Goal: Information Seeking & Learning: Learn about a topic

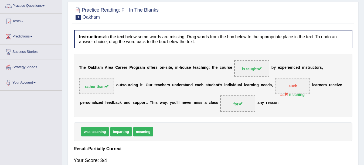
scroll to position [43, 0]
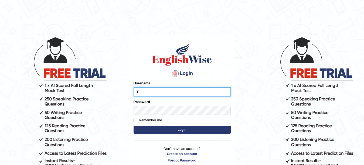
type input "Farzana12"
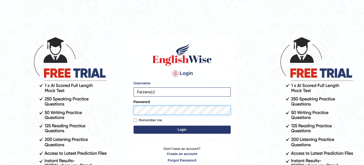
click at [134, 126] on button "Login" at bounding box center [182, 130] width 97 height 8
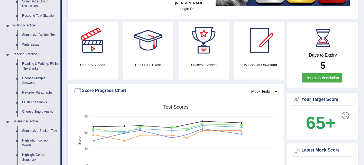
scroll to position [119, 0]
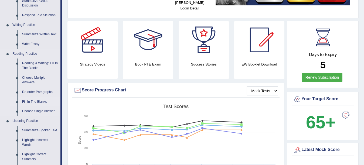
click at [35, 101] on link "Fill In The Blanks" at bounding box center [40, 102] width 41 height 10
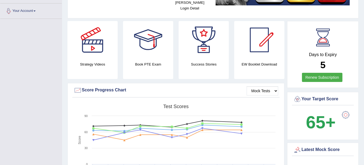
scroll to position [151, 0]
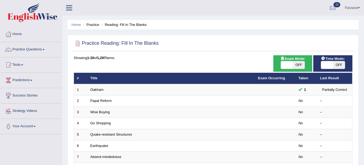
click at [340, 63] on span "OFF" at bounding box center [339, 65] width 12 height 8
checkbox input "true"
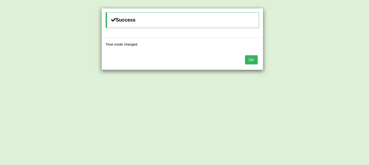
click at [252, 61] on button "OK" at bounding box center [251, 59] width 12 height 9
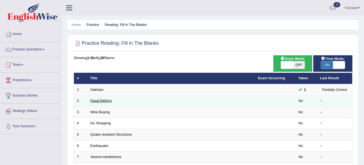
click at [97, 101] on link "Papal Reform" at bounding box center [100, 101] width 21 height 4
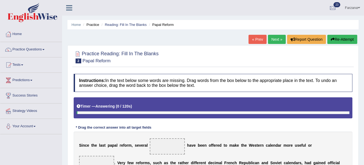
click at [252, 40] on link "« Prev" at bounding box center [257, 39] width 18 height 9
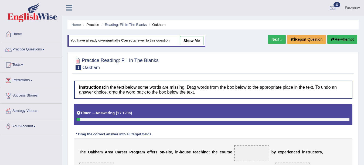
click at [188, 37] on link "show me" at bounding box center [191, 40] width 23 height 9
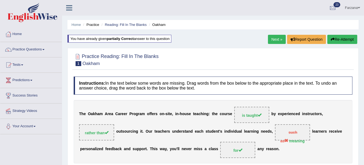
click at [269, 38] on link "Next »" at bounding box center [277, 39] width 18 height 9
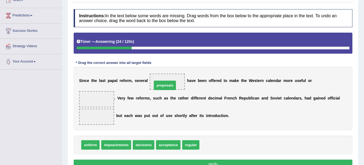
drag, startPoint x: 218, startPoint y: 146, endPoint x: 171, endPoint y: 86, distance: 76.1
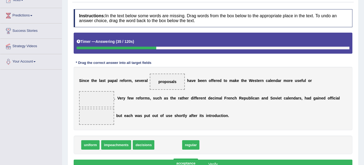
drag, startPoint x: 170, startPoint y: 144, endPoint x: 183, endPoint y: 152, distance: 15.5
drag, startPoint x: 173, startPoint y: 145, endPoint x: 101, endPoint y: 96, distance: 86.7
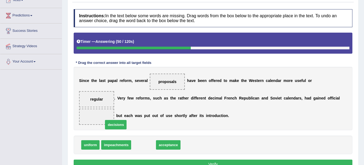
drag, startPoint x: 146, startPoint y: 147, endPoint x: 118, endPoint y: 127, distance: 34.0
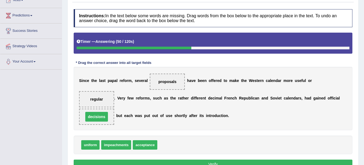
drag, startPoint x: 115, startPoint y: 126, endPoint x: 110, endPoint y: 124, distance: 6.3
click at [110, 124] on div "S i n c e t h e l a s t p a p a l r e f o r m , s e v e r a l proposals h a v e…" at bounding box center [213, 98] width 279 height 63
click at [118, 160] on button "Verify" at bounding box center [213, 164] width 279 height 9
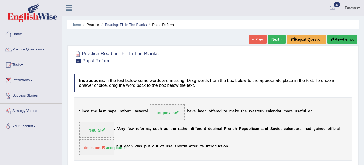
click at [274, 43] on link "Next »" at bounding box center [277, 39] width 18 height 9
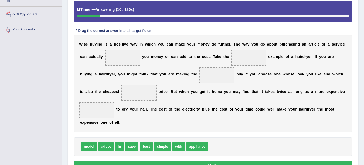
scroll to position [97, 0]
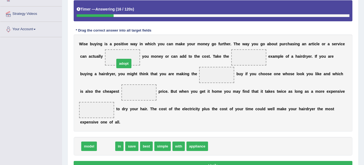
drag, startPoint x: 108, startPoint y: 144, endPoint x: 127, endPoint y: 60, distance: 85.5
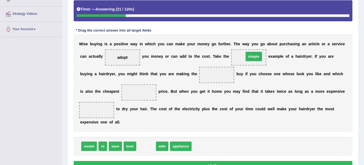
drag, startPoint x: 147, startPoint y: 147, endPoint x: 251, endPoint y: 57, distance: 137.6
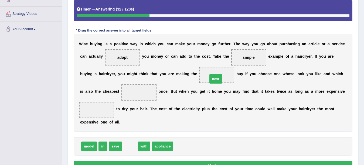
drag, startPoint x: 129, startPoint y: 147, endPoint x: 214, endPoint y: 80, distance: 109.1
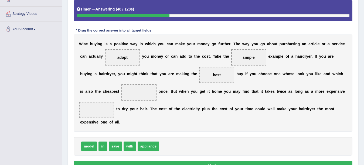
drag, startPoint x: 212, startPoint y: 78, endPoint x: 139, endPoint y: 148, distance: 101.3
click at [139, 148] on div "Instructions: In the text below some words are missing. Drag words from the box…" at bounding box center [212, 74] width 281 height 200
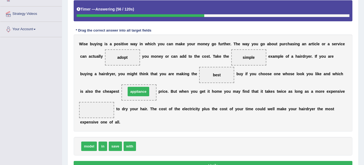
drag, startPoint x: 144, startPoint y: 147, endPoint x: 134, endPoint y: 92, distance: 55.4
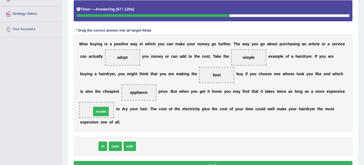
drag, startPoint x: 89, startPoint y: 147, endPoint x: 101, endPoint y: 112, distance: 36.8
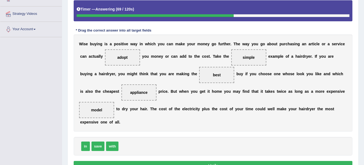
click at [104, 164] on button "Verify" at bounding box center [213, 165] width 279 height 9
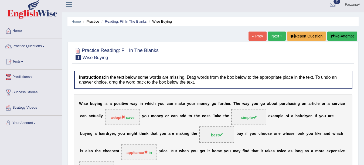
scroll to position [0, 0]
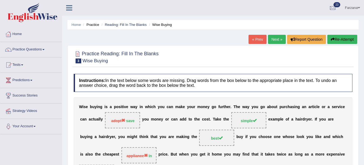
click at [274, 40] on link "Next »" at bounding box center [277, 39] width 18 height 9
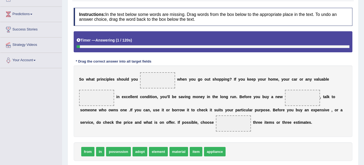
scroll to position [76, 0]
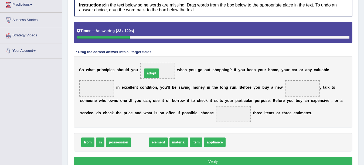
drag, startPoint x: 142, startPoint y: 142, endPoint x: 154, endPoint y: 73, distance: 70.0
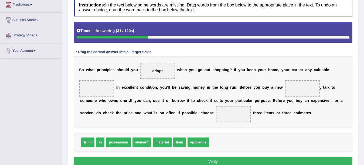
click at [200, 142] on span "appliance" at bounding box center [199, 142] width 22 height 9
drag, startPoint x: 181, startPoint y: 141, endPoint x: 94, endPoint y: 91, distance: 99.9
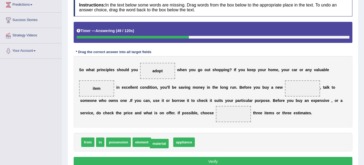
drag, startPoint x: 162, startPoint y: 142, endPoint x: 159, endPoint y: 144, distance: 3.3
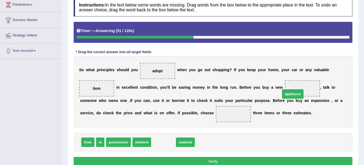
drag, startPoint x: 166, startPoint y: 141, endPoint x: 295, endPoint y: 92, distance: 138.1
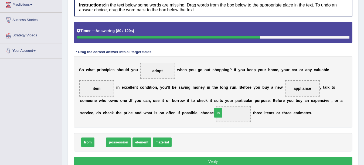
drag, startPoint x: 100, startPoint y: 142, endPoint x: 218, endPoint y: 113, distance: 121.5
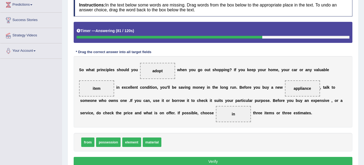
click at [178, 161] on button "Verify" at bounding box center [213, 161] width 279 height 9
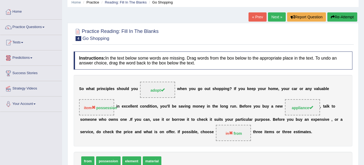
scroll to position [11, 0]
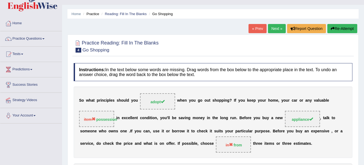
click at [275, 28] on link "Next »" at bounding box center [277, 28] width 18 height 9
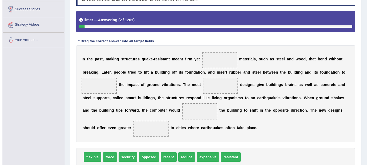
scroll to position [97, 0]
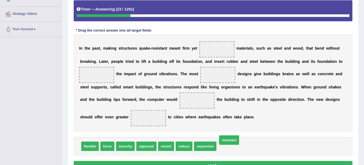
drag, startPoint x: 227, startPoint y: 146, endPoint x: 229, endPoint y: 140, distance: 6.3
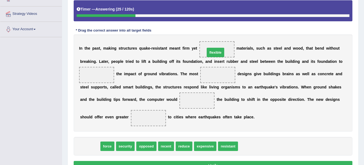
drag, startPoint x: 88, startPoint y: 147, endPoint x: 214, endPoint y: 53, distance: 156.7
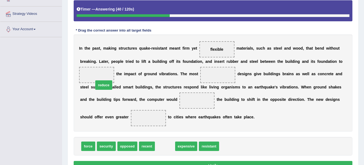
drag, startPoint x: 161, startPoint y: 145, endPoint x: 99, endPoint y: 84, distance: 86.6
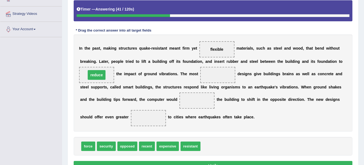
click at [99, 84] on div "I n t h e p a s t , m a k i n g s t r u c t u r e s q u a k e - r e s i s t a n…" at bounding box center [213, 83] width 279 height 97
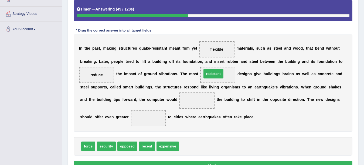
drag, startPoint x: 191, startPoint y: 146, endPoint x: 214, endPoint y: 73, distance: 76.1
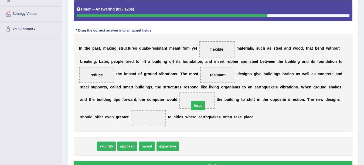
drag, startPoint x: 88, startPoint y: 148, endPoint x: 202, endPoint y: 105, distance: 121.4
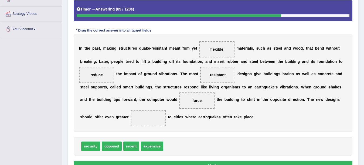
drag, startPoint x: 92, startPoint y: 147, endPoint x: 121, endPoint y: 132, distance: 32.7
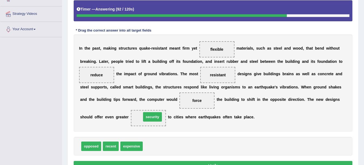
drag, startPoint x: 149, startPoint y: 145, endPoint x: 147, endPoint y: 115, distance: 29.4
click at [142, 163] on button "Verify" at bounding box center [213, 165] width 279 height 9
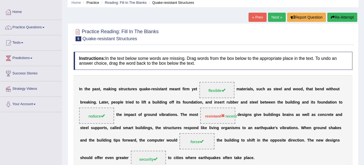
scroll to position [22, 0]
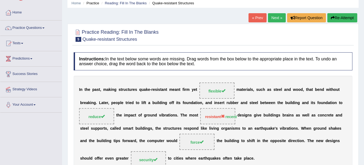
click at [277, 15] on link "Next »" at bounding box center [277, 17] width 18 height 9
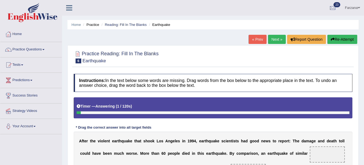
click at [253, 39] on link "« Prev" at bounding box center [257, 39] width 18 height 9
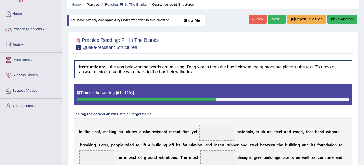
scroll to position [11, 0]
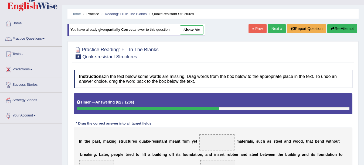
click at [280, 28] on link "Next »" at bounding box center [277, 28] width 18 height 9
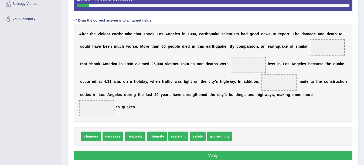
scroll to position [108, 0]
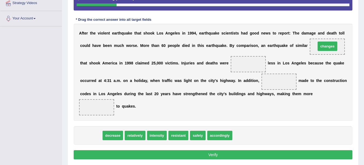
drag, startPoint x: 91, startPoint y: 135, endPoint x: 328, endPoint y: 46, distance: 252.7
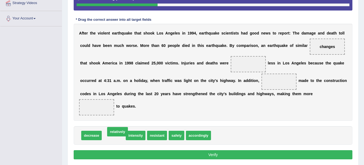
drag, startPoint x: 121, startPoint y: 137, endPoint x: 124, endPoint y: 133, distance: 5.3
click at [106, 122] on div "Instructions: In the text below some words are missing. Drag words from the box…" at bounding box center [212, 63] width 281 height 200
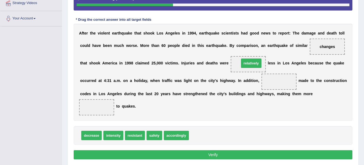
drag, startPoint x: 197, startPoint y: 137, endPoint x: 247, endPoint y: 64, distance: 88.2
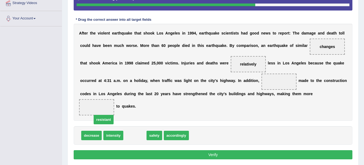
drag, startPoint x: 139, startPoint y: 135, endPoint x: 103, endPoint y: 115, distance: 41.0
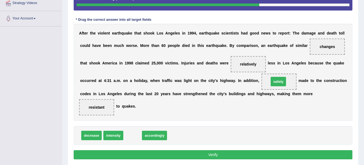
drag, startPoint x: 132, startPoint y: 136, endPoint x: 278, endPoint y: 82, distance: 155.3
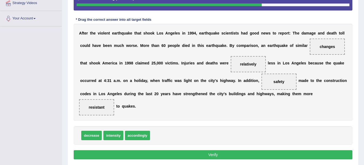
click at [177, 151] on button "Verify" at bounding box center [213, 154] width 279 height 9
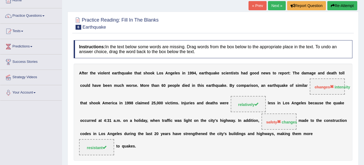
scroll to position [32, 0]
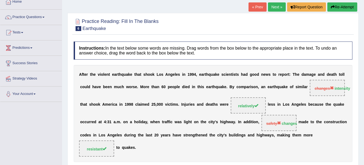
click at [270, 8] on link "Next »" at bounding box center [277, 6] width 18 height 9
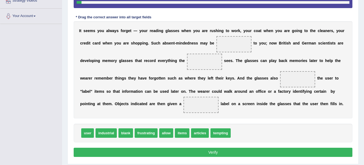
scroll to position [111, 0]
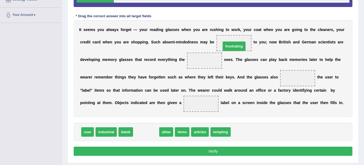
drag, startPoint x: 149, startPoint y: 134, endPoint x: 237, endPoint y: 48, distance: 122.5
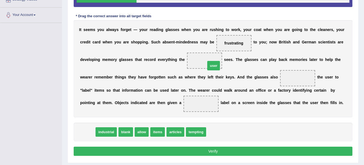
drag, startPoint x: 91, startPoint y: 132, endPoint x: 212, endPoint y: 64, distance: 138.7
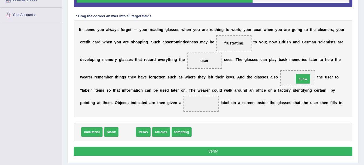
drag, startPoint x: 123, startPoint y: 132, endPoint x: 298, endPoint y: 79, distance: 183.5
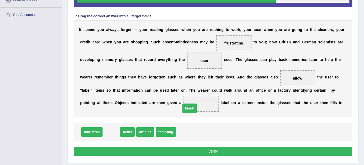
drag, startPoint x: 116, startPoint y: 131, endPoint x: 198, endPoint y: 107, distance: 85.2
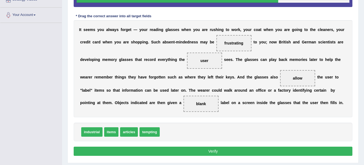
click at [141, 153] on button "Verify" at bounding box center [213, 151] width 279 height 9
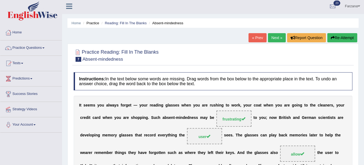
scroll to position [0, 0]
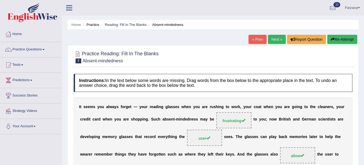
click at [271, 40] on link "Next »" at bounding box center [277, 39] width 18 height 9
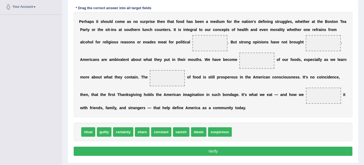
scroll to position [119, 0]
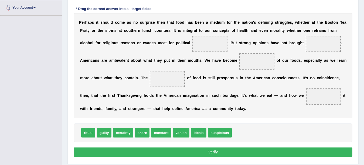
click at [195, 132] on span "ideals" at bounding box center [198, 132] width 15 height 9
drag, startPoint x: 220, startPoint y: 132, endPoint x: 211, endPoint y: 45, distance: 88.2
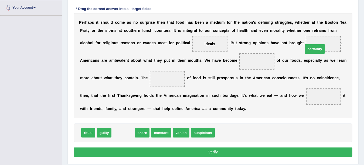
drag, startPoint x: 118, startPoint y: 133, endPoint x: 309, endPoint y: 49, distance: 209.2
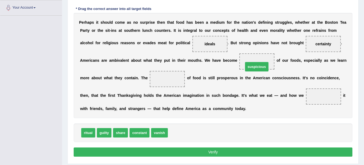
drag, startPoint x: 179, startPoint y: 132, endPoint x: 255, endPoint y: 66, distance: 100.4
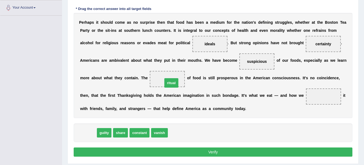
drag, startPoint x: 89, startPoint y: 135, endPoint x: 172, endPoint y: 85, distance: 96.9
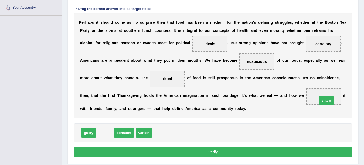
drag, startPoint x: 104, startPoint y: 130, endPoint x: 326, endPoint y: 98, distance: 223.6
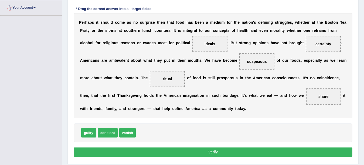
click at [177, 151] on button "Verify" at bounding box center [213, 152] width 279 height 9
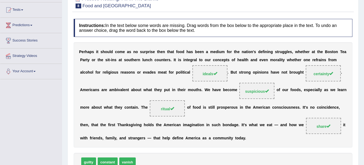
scroll to position [0, 0]
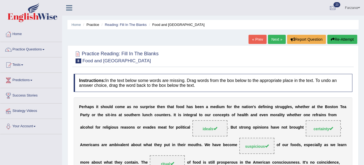
click at [278, 41] on link "Next »" at bounding box center [277, 39] width 18 height 9
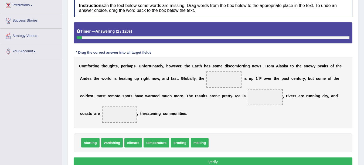
scroll to position [76, 0]
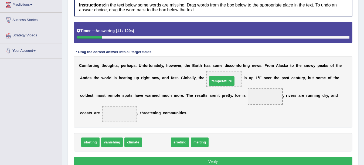
drag, startPoint x: 161, startPoint y: 139, endPoint x: 226, endPoint y: 79, distance: 88.9
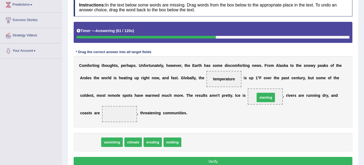
drag, startPoint x: 88, startPoint y: 142, endPoint x: 262, endPoint y: 97, distance: 179.6
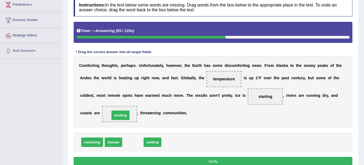
drag, startPoint x: 131, startPoint y: 142, endPoint x: 119, endPoint y: 116, distance: 29.1
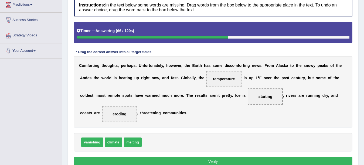
click at [112, 163] on button "Verify" at bounding box center [213, 161] width 279 height 9
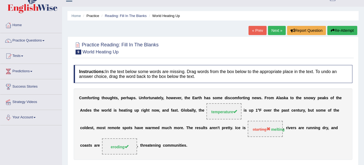
scroll to position [0, 0]
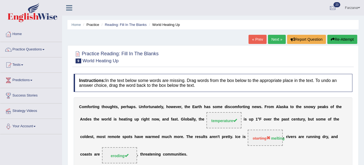
click at [275, 41] on link "Next »" at bounding box center [277, 39] width 18 height 9
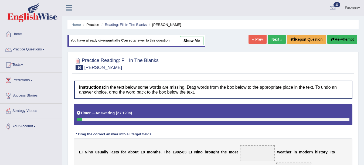
click at [123, 22] on li "Reading: Fill In The Blanks" at bounding box center [123, 24] width 46 height 5
click at [123, 23] on link "Reading: Fill In The Blanks" at bounding box center [126, 25] width 42 height 4
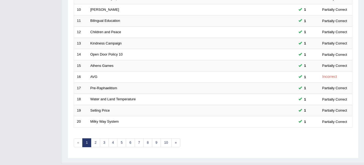
scroll to position [192, 0]
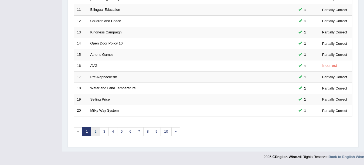
click at [93, 133] on link "2" at bounding box center [95, 131] width 9 height 9
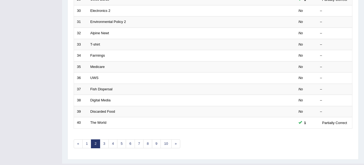
scroll to position [183, 0]
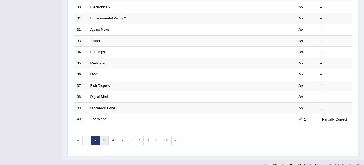
click at [102, 141] on link "3" at bounding box center [104, 140] width 9 height 9
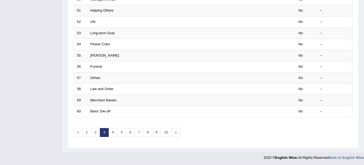
scroll to position [192, 0]
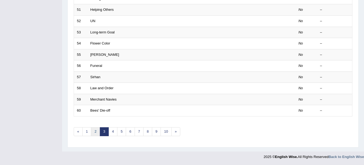
click at [96, 132] on link "2" at bounding box center [95, 131] width 9 height 9
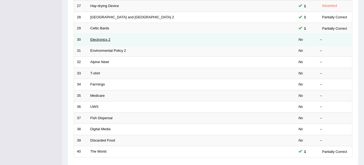
click at [107, 41] on link "Electronics 2" at bounding box center [100, 40] width 20 height 4
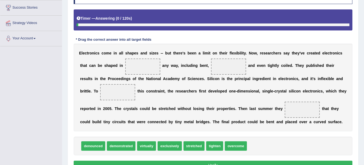
scroll to position [94, 0]
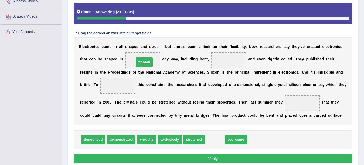
drag, startPoint x: 211, startPoint y: 136, endPoint x: 145, endPoint y: 61, distance: 99.6
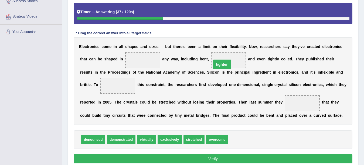
drag, startPoint x: 143, startPoint y: 60, endPoint x: 222, endPoint y: 64, distance: 79.7
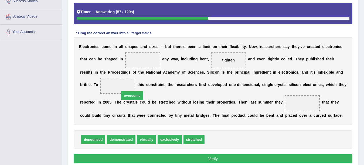
drag, startPoint x: 212, startPoint y: 137, endPoint x: 122, endPoint y: 85, distance: 103.1
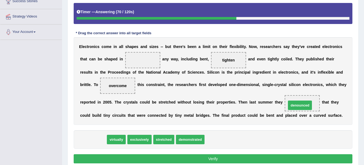
drag, startPoint x: 96, startPoint y: 140, endPoint x: 303, endPoint y: 105, distance: 209.2
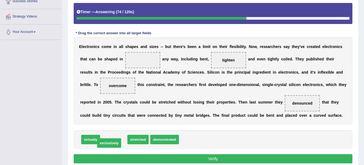
drag, startPoint x: 115, startPoint y: 139, endPoint x: 110, endPoint y: 143, distance: 6.2
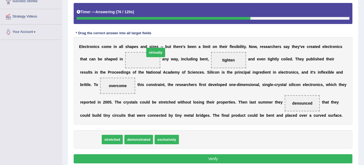
drag, startPoint x: 95, startPoint y: 140, endPoint x: 150, endPoint y: 60, distance: 97.1
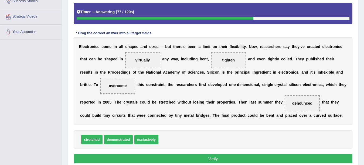
click at [104, 155] on button "Verify" at bounding box center [213, 158] width 279 height 9
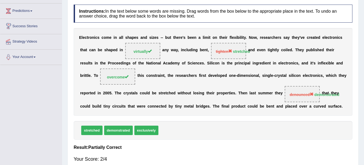
scroll to position [0, 0]
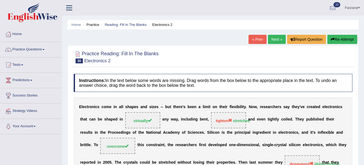
click at [273, 32] on div "Home Practice Reading: Fill In The Blanks Electronics 2 « Prev Next » Report Qu…" at bounding box center [213, 135] width 302 height 270
click at [271, 35] on link "Next »" at bounding box center [277, 39] width 18 height 9
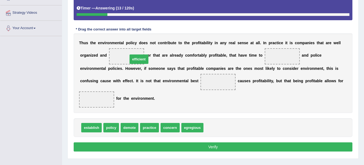
drag, startPoint x: 217, startPoint y: 129, endPoint x: 141, endPoint y: 60, distance: 101.8
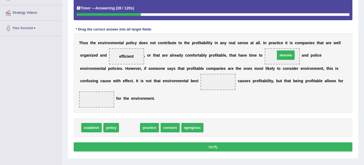
drag, startPoint x: 132, startPoint y: 127, endPoint x: 283, endPoint y: 58, distance: 165.3
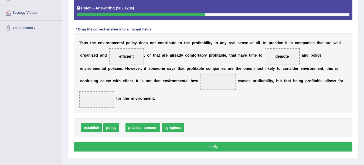
drag, startPoint x: 127, startPoint y: 125, endPoint x: 131, endPoint y: 125, distance: 4.9
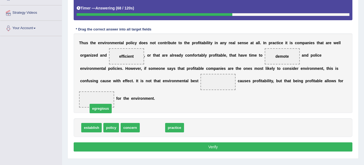
drag, startPoint x: 149, startPoint y: 129, endPoint x: 97, endPoint y: 110, distance: 55.2
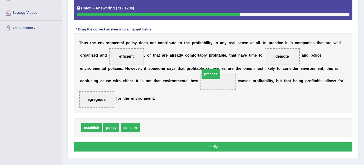
drag, startPoint x: 148, startPoint y: 125, endPoint x: 208, endPoint y: 71, distance: 80.1
click at [150, 150] on button "Verify" at bounding box center [213, 146] width 279 height 9
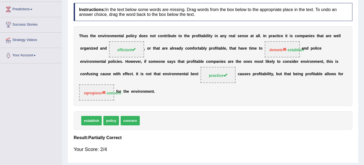
scroll to position [66, 0]
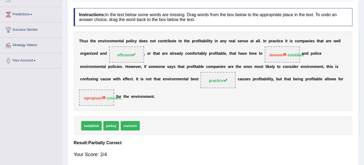
click at [213, 42] on b at bounding box center [213, 41] width 2 height 4
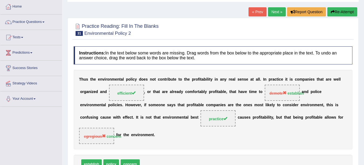
scroll to position [23, 0]
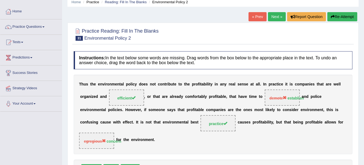
click at [273, 16] on link "Next »" at bounding box center [277, 16] width 18 height 9
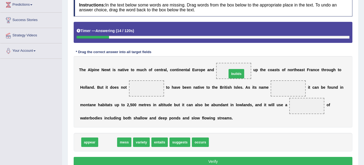
drag, startPoint x: 110, startPoint y: 143, endPoint x: 239, endPoint y: 74, distance: 145.8
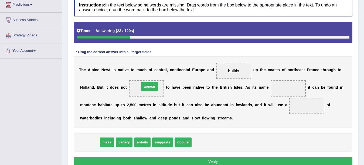
drag, startPoint x: 88, startPoint y: 142, endPoint x: 147, endPoint y: 86, distance: 81.7
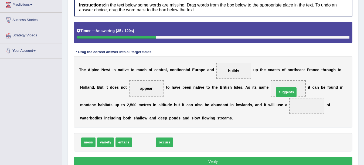
drag, startPoint x: 139, startPoint y: 140, endPoint x: 280, endPoint y: 90, distance: 150.3
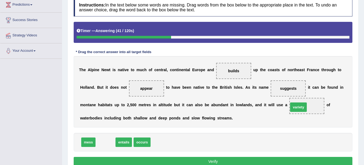
drag, startPoint x: 108, startPoint y: 140, endPoint x: 301, endPoint y: 105, distance: 196.6
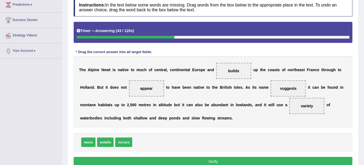
click at [120, 161] on button "Verify" at bounding box center [213, 161] width 279 height 9
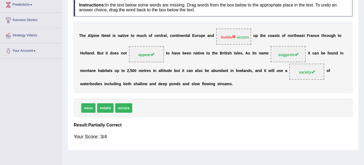
drag, startPoint x: 113, startPoint y: 151, endPoint x: 101, endPoint y: 68, distance: 83.4
click at [113, 150] on div "Home Practice Reading: Fill In The Blanks Alpine Newt « Prev Next » Report Ques…" at bounding box center [213, 59] width 302 height 270
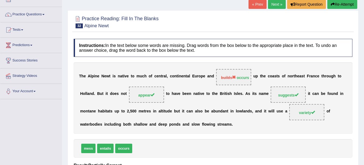
scroll to position [22, 0]
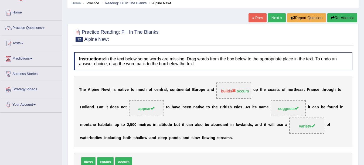
click at [273, 19] on link "Next »" at bounding box center [277, 17] width 18 height 9
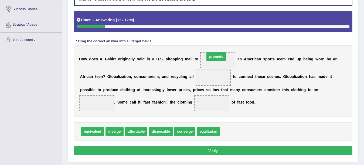
drag, startPoint x: 230, startPoint y: 132, endPoint x: 215, endPoint y: 57, distance: 76.5
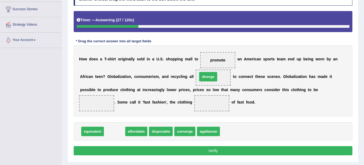
drag, startPoint x: 118, startPoint y: 131, endPoint x: 211, endPoint y: 77, distance: 108.0
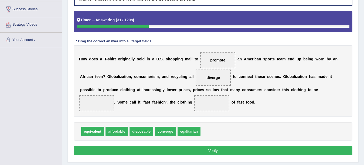
drag, startPoint x: 165, startPoint y: 132, endPoint x: 203, endPoint y: 97, distance: 51.5
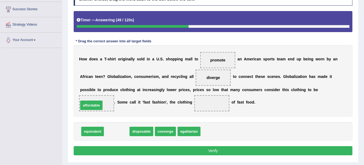
drag, startPoint x: 118, startPoint y: 130, endPoint x: 93, endPoint y: 104, distance: 36.1
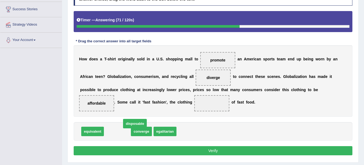
drag, startPoint x: 127, startPoint y: 131, endPoint x: 145, endPoint y: 123, distance: 19.2
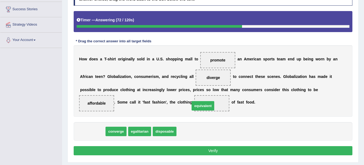
drag, startPoint x: 101, startPoint y: 126, endPoint x: 214, endPoint y: 103, distance: 114.8
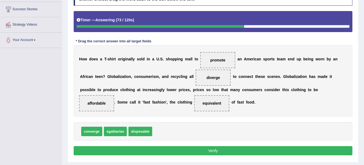
click at [154, 151] on button "Verify" at bounding box center [213, 150] width 279 height 9
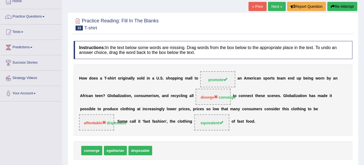
scroll to position [32, 0]
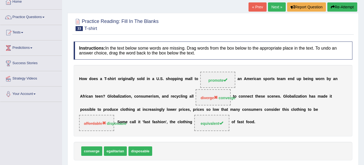
click at [273, 5] on link "Next »" at bounding box center [277, 6] width 18 height 9
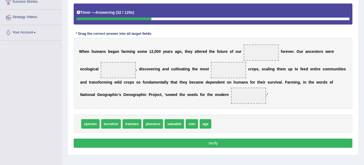
scroll to position [97, 0]
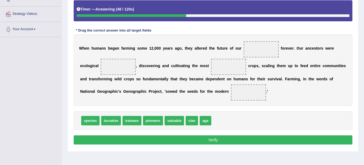
drag, startPoint x: 132, startPoint y: 25, endPoint x: 149, endPoint y: 43, distance: 25.0
click at [149, 43] on div "Instructions: In the text below some words are missing. Drag words from the box…" at bounding box center [212, 61] width 281 height 175
drag, startPoint x: 192, startPoint y: 120, endPoint x: 251, endPoint y: 46, distance: 94.6
click at [178, 119] on span "valuable" at bounding box center [187, 120] width 19 height 9
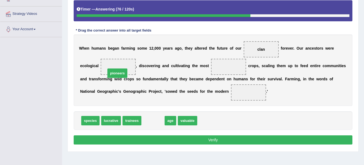
drag, startPoint x: 156, startPoint y: 120, endPoint x: 120, endPoint y: 72, distance: 59.4
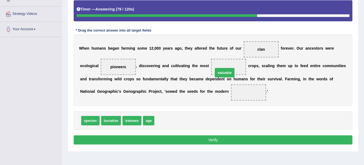
drag, startPoint x: 167, startPoint y: 121, endPoint x: 225, endPoint y: 71, distance: 76.7
drag, startPoint x: 164, startPoint y: 111, endPoint x: 191, endPoint y: 101, distance: 28.8
click at [200, 99] on div "Instructions: In the text below some words are missing. Drag words from the box…" at bounding box center [212, 61] width 281 height 175
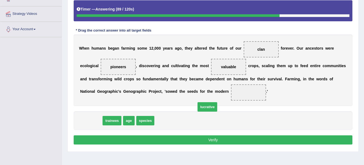
drag, startPoint x: 140, startPoint y: 117, endPoint x: 118, endPoint y: 118, distance: 22.1
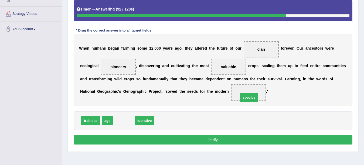
drag, startPoint x: 136, startPoint y: 120, endPoint x: 246, endPoint y: 98, distance: 112.1
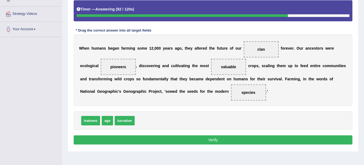
click at [184, 144] on button "Verify" at bounding box center [213, 139] width 279 height 9
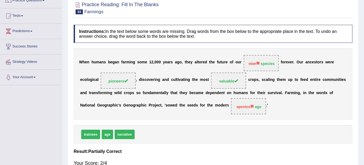
scroll to position [0, 0]
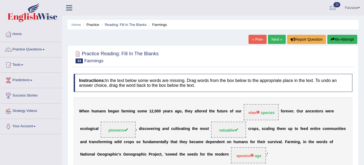
click at [274, 39] on link "Next »" at bounding box center [277, 39] width 18 height 9
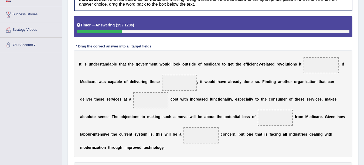
scroll to position [101, 0]
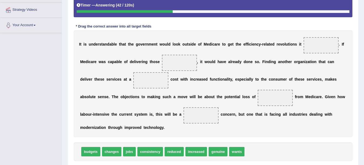
click at [111, 151] on span "changes" at bounding box center [112, 151] width 20 height 9
drag, startPoint x: 116, startPoint y: 151, endPoint x: 183, endPoint y: 63, distance: 110.7
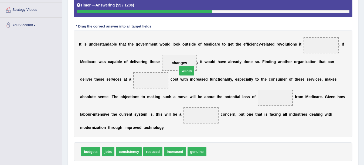
drag, startPoint x: 220, startPoint y: 152, endPoint x: 187, endPoint y: 68, distance: 89.8
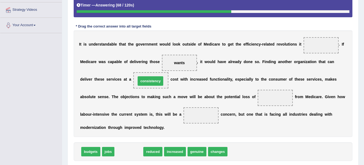
drag, startPoint x: 128, startPoint y: 149, endPoint x: 151, endPoint y: 79, distance: 74.1
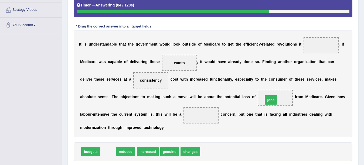
drag, startPoint x: 110, startPoint y: 151, endPoint x: 272, endPoint y: 99, distance: 170.7
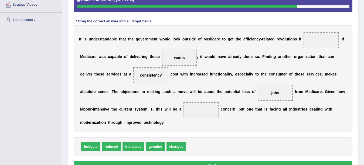
scroll to position [107, 0]
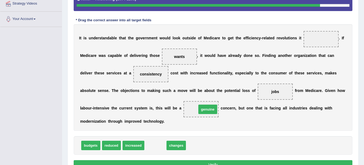
drag, startPoint x: 157, startPoint y: 147, endPoint x: 210, endPoint y: 111, distance: 63.6
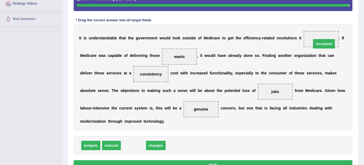
drag, startPoint x: 208, startPoint y: 114, endPoint x: 328, endPoint y: 43, distance: 139.0
click at [328, 43] on div "Instructions: In the text below some words are missing. Drag words from the box…" at bounding box center [212, 69] width 281 height 210
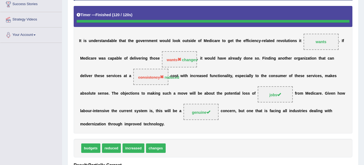
scroll to position [81, 0]
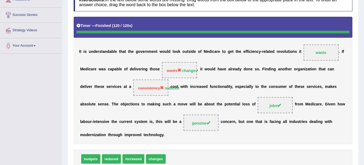
drag, startPoint x: 357, startPoint y: 127, endPoint x: 366, endPoint y: 86, distance: 41.6
click at [364, 84] on html "Toggle navigation Home Practice Questions Speaking Practice Read Aloud Repeat S…" at bounding box center [182, 1] width 364 height 165
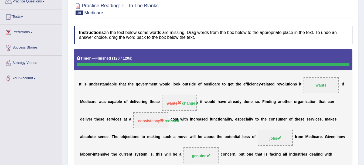
scroll to position [15, 0]
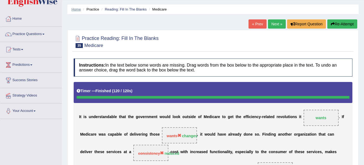
click at [76, 9] on link "Home" at bounding box center [75, 9] width 9 height 4
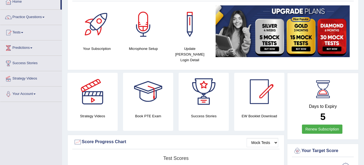
scroll to position [22, 0]
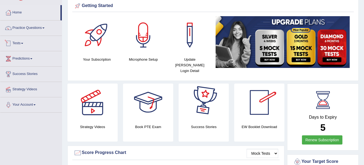
click at [12, 47] on div at bounding box center [8, 43] width 8 height 8
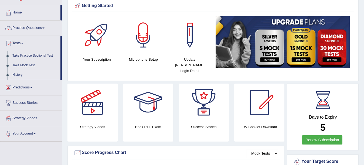
click at [17, 73] on link "History" at bounding box center [35, 75] width 50 height 10
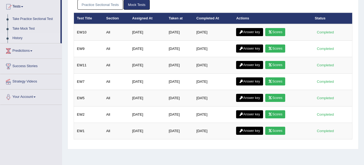
scroll to position [59, 0]
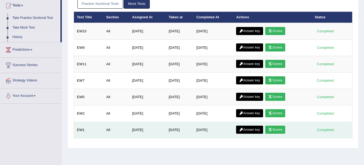
click at [280, 128] on link "Scores" at bounding box center [275, 130] width 20 height 8
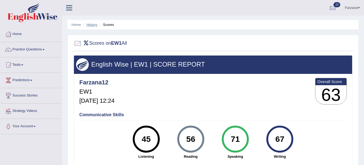
click at [89, 25] on link "History" at bounding box center [92, 25] width 11 height 4
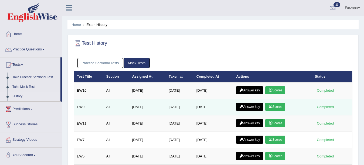
click at [277, 106] on link "Scores" at bounding box center [275, 107] width 20 height 8
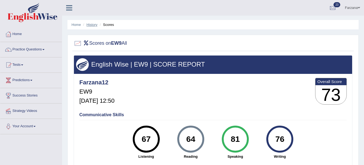
click at [91, 26] on li "History" at bounding box center [90, 24] width 16 height 5
click at [91, 26] on link "History" at bounding box center [92, 25] width 11 height 4
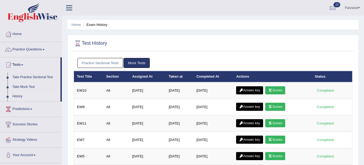
click at [272, 91] on icon at bounding box center [270, 90] width 4 height 3
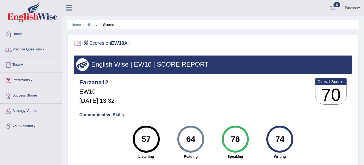
click at [35, 49] on link "Practice Questions" at bounding box center [31, 48] width 62 height 13
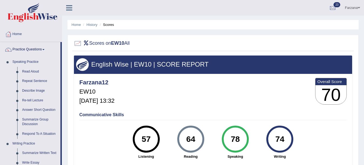
drag, startPoint x: 365, startPoint y: 5, endPoint x: 365, endPoint y: 20, distance: 15.1
click at [364, 20] on html "Toggle navigation Home Practice Questions Speaking Practice Read Aloud Repeat S…" at bounding box center [182, 82] width 364 height 165
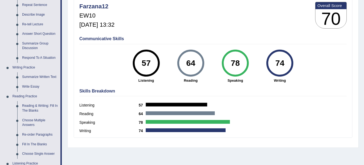
scroll to position [90, 0]
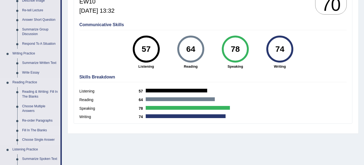
click at [35, 130] on link "Fill In The Blanks" at bounding box center [40, 131] width 41 height 10
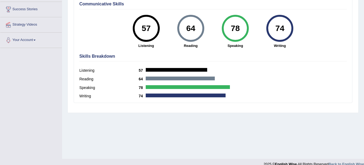
scroll to position [118, 0]
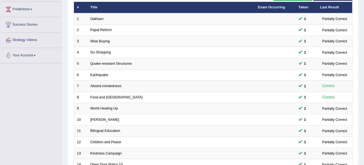
scroll to position [31, 0]
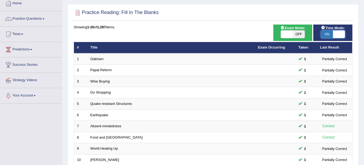
click at [343, 31] on span at bounding box center [339, 34] width 12 height 8
checkbox input "false"
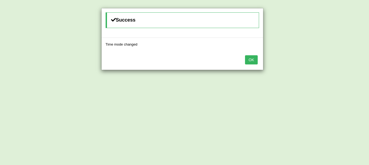
click at [257, 60] on button "OK" at bounding box center [251, 59] width 12 height 9
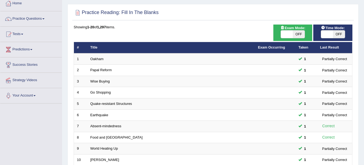
click at [297, 33] on span "OFF" at bounding box center [299, 34] width 12 height 8
checkbox input "true"
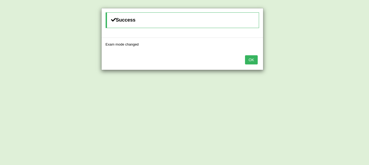
click at [249, 58] on button "OK" at bounding box center [251, 59] width 12 height 9
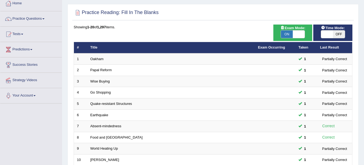
scroll to position [39, 0]
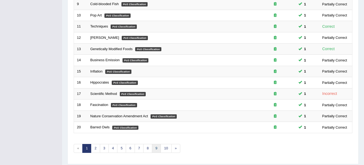
click at [155, 151] on link "9" at bounding box center [156, 148] width 9 height 9
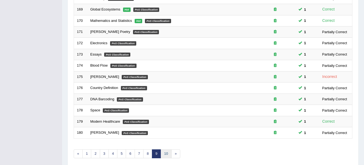
click at [165, 154] on link "10" at bounding box center [166, 153] width 11 height 9
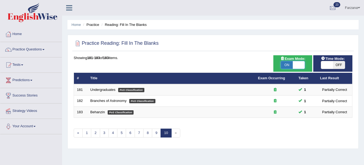
click at [299, 67] on span at bounding box center [299, 65] width 12 height 8
checkbox input "false"
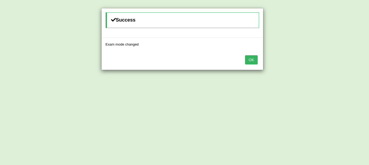
click at [253, 59] on button "OK" at bounding box center [251, 59] width 12 height 9
click at [253, 60] on button "OK" at bounding box center [251, 59] width 12 height 9
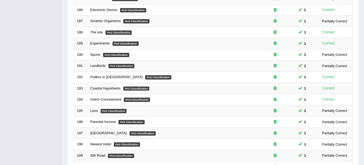
scroll to position [164, 0]
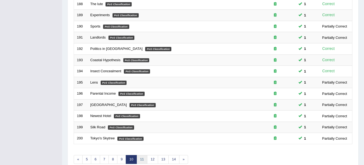
click at [141, 158] on link "11" at bounding box center [142, 159] width 11 height 9
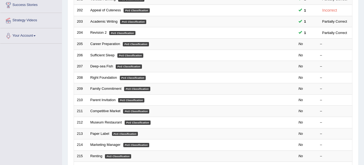
scroll to position [87, 0]
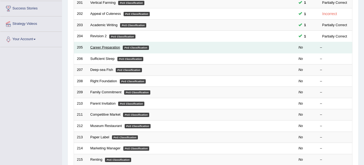
click at [108, 46] on link "Career Preparation" at bounding box center [105, 47] width 30 height 4
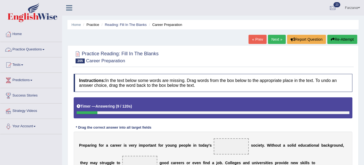
click at [18, 47] on link "Practice Questions" at bounding box center [31, 48] width 62 height 13
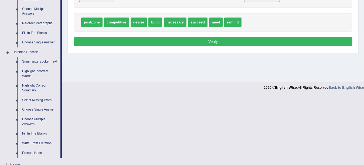
scroll to position [190, 0]
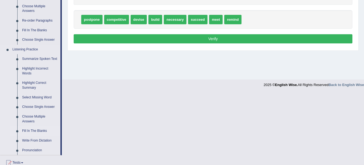
click at [38, 128] on link "Fill In The Blanks" at bounding box center [40, 131] width 41 height 10
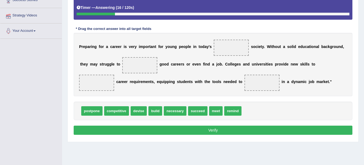
scroll to position [118, 0]
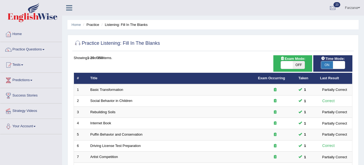
click at [332, 64] on span "ON" at bounding box center [327, 65] width 12 height 8
checkbox input "false"
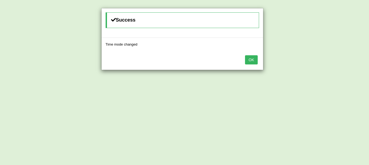
click at [255, 57] on button "OK" at bounding box center [251, 59] width 12 height 9
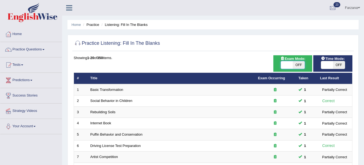
click at [284, 63] on span at bounding box center [287, 65] width 12 height 8
checkbox input "true"
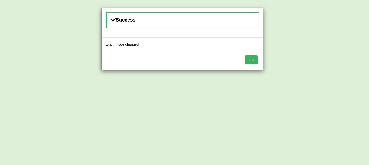
click at [244, 62] on div "OK" at bounding box center [181, 60] width 161 height 19
click at [254, 60] on button "OK" at bounding box center [251, 59] width 12 height 9
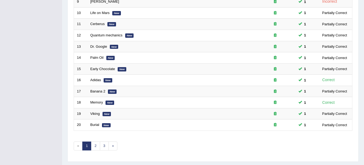
scroll to position [183, 0]
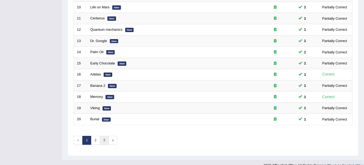
click at [103, 143] on link "3" at bounding box center [104, 140] width 9 height 9
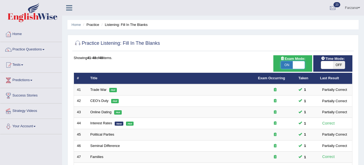
click at [295, 64] on span at bounding box center [299, 65] width 12 height 8
checkbox input "false"
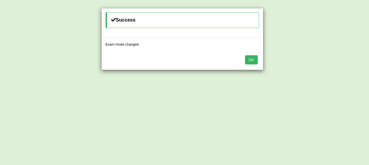
click at [249, 62] on button "OK" at bounding box center [251, 59] width 12 height 9
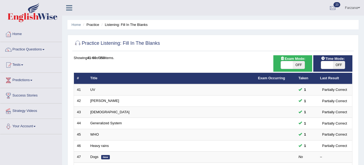
drag, startPoint x: 0, startPoint y: 0, endPoint x: 336, endPoint y: 64, distance: 342.6
click at [336, 64] on span "OFF" at bounding box center [339, 65] width 12 height 8
checkbox input "true"
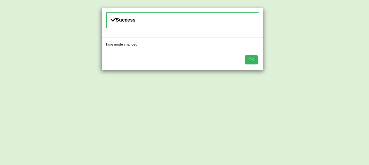
click at [253, 59] on button "OK" at bounding box center [251, 59] width 12 height 9
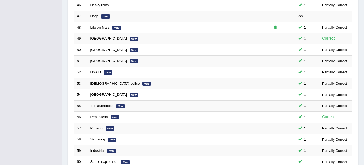
scroll to position [192, 0]
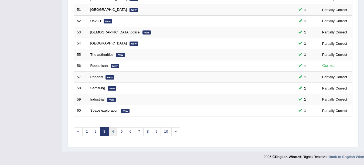
click at [111, 131] on link "4" at bounding box center [112, 131] width 9 height 9
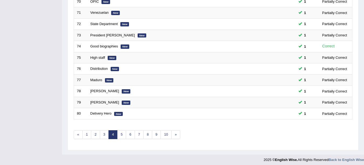
scroll to position [192, 0]
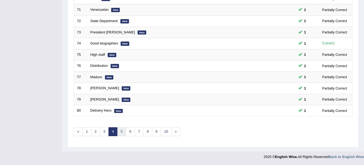
click at [120, 134] on link "5" at bounding box center [121, 131] width 9 height 9
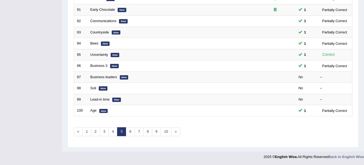
scroll to position [192, 0]
click at [146, 132] on link "8" at bounding box center [147, 131] width 9 height 9
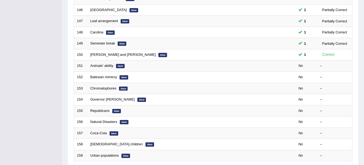
scroll to position [169, 0]
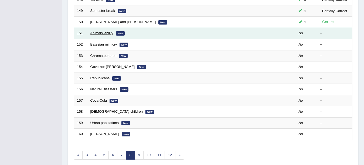
click at [92, 33] on link "Animals' ability" at bounding box center [101, 33] width 23 height 4
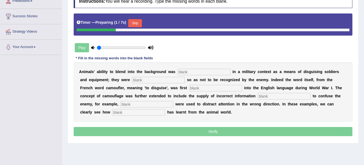
scroll to position [80, 0]
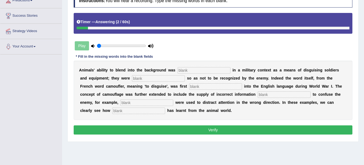
click at [154, 113] on input "text" at bounding box center [138, 111] width 53 height 6
type input "humans"
drag, startPoint x: 207, startPoint y: 100, endPoint x: 192, endPoint y: 72, distance: 31.9
click at [192, 72] on div "A n i m a l s ' a b i l i t y t o b l e n d i n t o t h e b a c k g r o u n d w…" at bounding box center [213, 90] width 279 height 59
click at [192, 72] on input "text" at bounding box center [204, 70] width 53 height 6
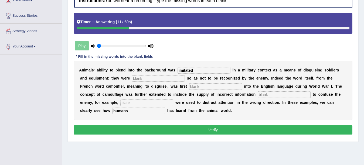
type input "imitated"
click at [222, 85] on input "text" at bounding box center [215, 86] width 53 height 6
type input "introduced"
click at [169, 79] on input "text" at bounding box center [158, 78] width 53 height 6
click at [198, 129] on button "Verify" at bounding box center [213, 129] width 279 height 9
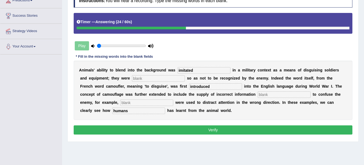
click at [268, 94] on input "text" at bounding box center [284, 94] width 53 height 6
type input "clear"
click at [176, 79] on input "text" at bounding box center [158, 78] width 53 height 6
type input "clear"
click at [151, 102] on input "text" at bounding box center [146, 103] width 53 height 6
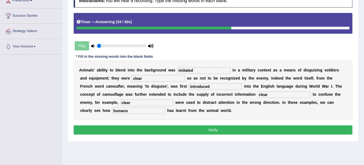
type input "clear"
click at [142, 127] on button "Verify" at bounding box center [213, 129] width 279 height 9
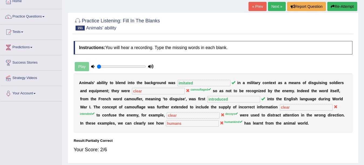
scroll to position [23, 0]
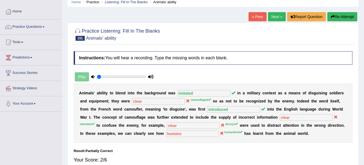
click at [272, 19] on link "Next »" at bounding box center [277, 16] width 18 height 9
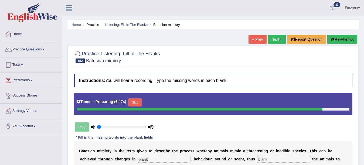
click at [186, 124] on div "Instructions: You will hear a recording. Type the missing words in each blank. …" at bounding box center [212, 141] width 281 height 141
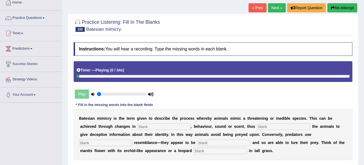
scroll to position [43, 0]
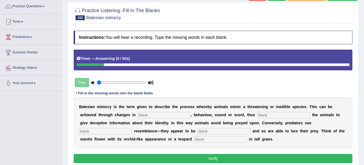
click at [159, 116] on input "text" at bounding box center [164, 115] width 53 height 6
type input "appearance"
click at [260, 116] on input "text" at bounding box center [283, 115] width 53 height 6
type input "enabling"
click at [109, 133] on input "text" at bounding box center [105, 131] width 53 height 6
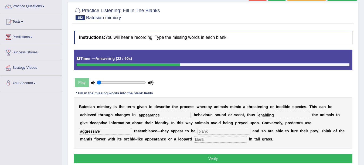
type input "aggressive"
click at [199, 130] on input "text" at bounding box center [223, 131] width 53 height 6
type input "harmless"
click at [207, 140] on input "text" at bounding box center [220, 139] width 53 height 6
type input "lion"
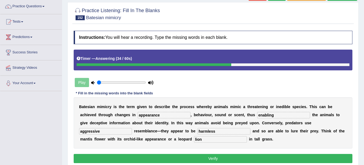
drag, startPoint x: 204, startPoint y: 154, endPoint x: 205, endPoint y: 157, distance: 3.5
click at [205, 157] on div "Instructions: You will hear a recording. Type the missing words in each blank. …" at bounding box center [212, 97] width 281 height 139
click at [205, 157] on button "Verify" at bounding box center [213, 158] width 279 height 9
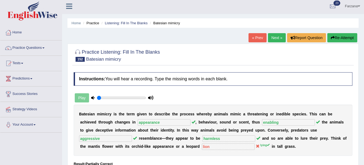
scroll to position [0, 0]
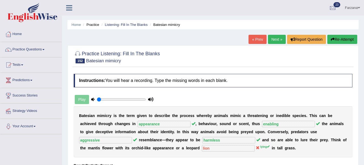
click at [269, 40] on link "Next »" at bounding box center [277, 39] width 18 height 9
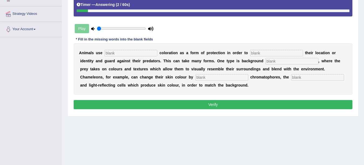
drag, startPoint x: 306, startPoint y: 81, endPoint x: 301, endPoint y: 77, distance: 6.5
click at [301, 77] on div "A n i m a l s u s e c o l o r a t i o n a s a f o r m o f p r o t e c t i o n i…" at bounding box center [213, 68] width 279 height 51
click at [301, 77] on input "text" at bounding box center [317, 77] width 53 height 6
type input "pegment"
click at [119, 52] on input "text" at bounding box center [130, 53] width 53 height 6
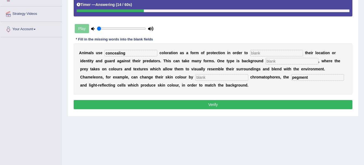
type input "concealing"
click at [263, 53] on input "text" at bounding box center [276, 53] width 53 height 6
type input "disguise"
click at [291, 62] on input "text" at bounding box center [291, 61] width 53 height 6
type input "matching"
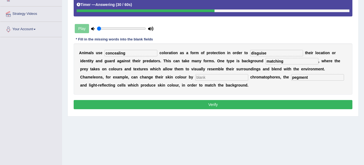
click at [239, 73] on div "A n i m a l s u s e concealing c o l o r a t i o n a s a f o r m o f p r o t e …" at bounding box center [213, 68] width 279 height 51
click at [238, 75] on input "text" at bounding box center [221, 77] width 53 height 6
type input "exploding"
click at [225, 105] on button "Verify" at bounding box center [213, 104] width 279 height 9
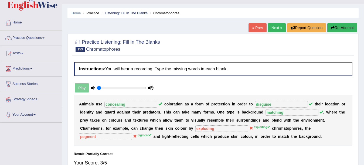
scroll to position [11, 0]
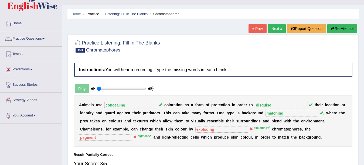
click at [272, 28] on link "Next »" at bounding box center [277, 28] width 18 height 9
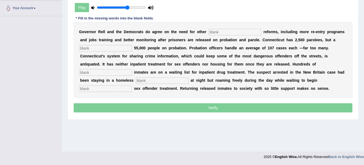
type input "0.65"
click at [128, 7] on input "range" at bounding box center [121, 7] width 49 height 4
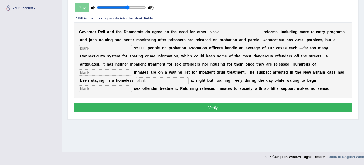
click at [223, 32] on input "text" at bounding box center [235, 32] width 53 height 6
type input "urgent"
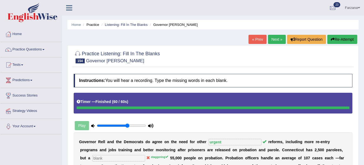
click at [343, 40] on button "Re-Attempt" at bounding box center [342, 39] width 30 height 9
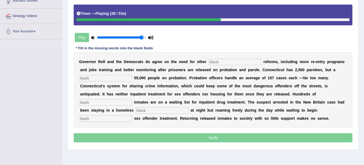
drag, startPoint x: 137, startPoint y: 37, endPoint x: 141, endPoint y: 41, distance: 6.1
click at [141, 40] on input "range" at bounding box center [121, 37] width 49 height 4
drag, startPoint x: 144, startPoint y: 42, endPoint x: 141, endPoint y: 38, distance: 4.6
click at [141, 38] on div "Play" at bounding box center [114, 37] width 81 height 13
drag, startPoint x: 147, startPoint y: 38, endPoint x: 150, endPoint y: 38, distance: 2.7
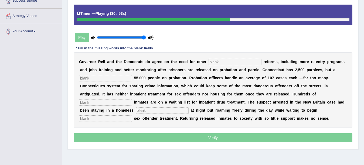
type input "1"
click at [146, 38] on input "range" at bounding box center [121, 37] width 49 height 4
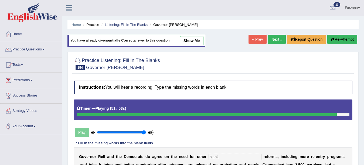
click at [276, 41] on link "Next »" at bounding box center [277, 39] width 18 height 9
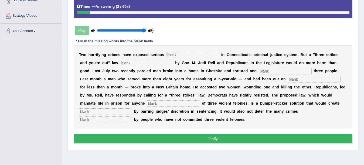
click at [103, 120] on input "text" at bounding box center [105, 120] width 53 height 6
type input "committed"
click at [173, 57] on input "text" at bounding box center [192, 55] width 53 height 6
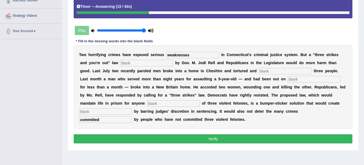
type input "weaknesses"
click at [154, 61] on input "text" at bounding box center [146, 63] width 53 height 6
type input "proposed"
click at [267, 72] on input "text" at bounding box center [285, 71] width 53 height 6
type input "murder"
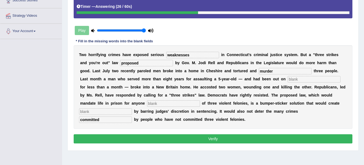
click at [314, 80] on input "text" at bounding box center [314, 79] width 53 height 6
type input "probetion"
click at [179, 102] on input "text" at bounding box center [173, 103] width 53 height 6
click at [179, 102] on input "convicte" at bounding box center [173, 103] width 53 height 6
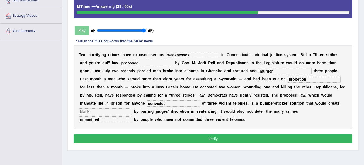
type input "convicted"
click at [118, 113] on input "text" at bounding box center [105, 111] width 53 height 6
type input "injustice"
click at [113, 137] on button "Verify" at bounding box center [213, 138] width 279 height 9
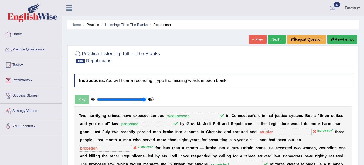
click at [272, 38] on link "Next »" at bounding box center [277, 39] width 18 height 9
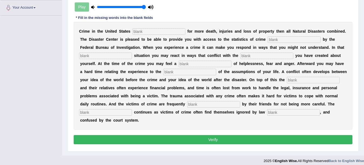
click at [106, 124] on div "C r i m e i n t h e U n i t e d S t a t e s f o r m o r e d e a t h , i n j u r…" at bounding box center [213, 76] width 279 height 108
click at [267, 116] on input "text" at bounding box center [293, 112] width 53 height 6
type input "inforcement"
click at [149, 32] on input "text" at bounding box center [158, 31] width 53 height 6
type input "account"
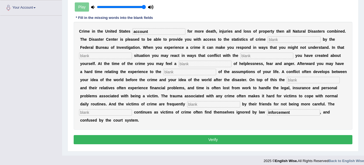
click at [280, 42] on input "text" at bounding box center [294, 39] width 53 height 6
type input "crisis"
click at [100, 57] on input "text" at bounding box center [105, 56] width 53 height 6
type input "assumptions"
click at [247, 55] on input "text" at bounding box center [266, 56] width 53 height 6
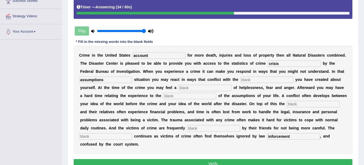
scroll to position [105, 0]
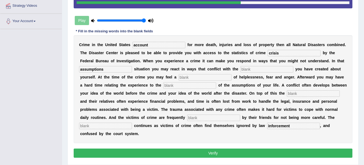
click at [203, 79] on input "text" at bounding box center [205, 77] width 53 height 6
type input "context"
click at [197, 88] on input "text" at bounding box center [189, 85] width 53 height 6
type input "victims"
click at [287, 97] on input "text" at bounding box center [313, 93] width 53 height 6
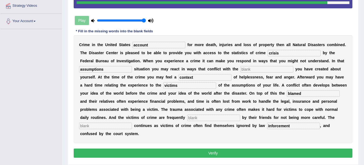
type input "blamed"
click at [132, 128] on input "text" at bounding box center [105, 126] width 53 height 6
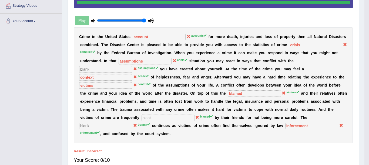
click at [237, 117] on b "e" at bounding box center [236, 117] width 2 height 4
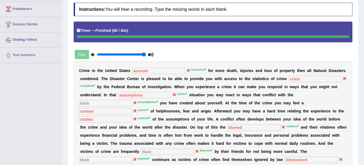
scroll to position [76, 0]
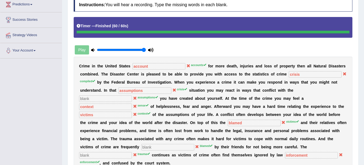
click at [125, 107] on input "context" at bounding box center [105, 107] width 53 height 6
click at [118, 115] on input "victims" at bounding box center [105, 115] width 53 height 6
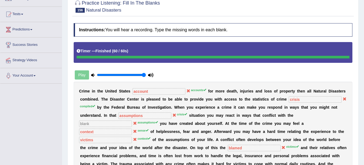
scroll to position [33, 0]
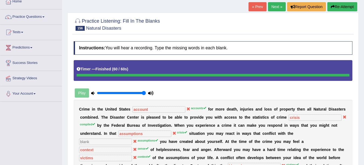
click at [274, 2] on link "Next »" at bounding box center [277, 6] width 18 height 9
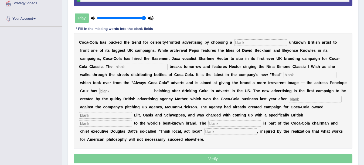
scroll to position [108, 0]
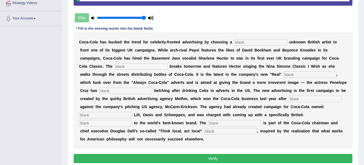
click at [217, 130] on input "text" at bounding box center [230, 131] width 53 height 6
type input "philosophy"
click at [218, 125] on input "text" at bounding box center [234, 123] width 53 height 6
type input "strategy"
click at [113, 123] on input "text" at bounding box center [105, 123] width 53 height 6
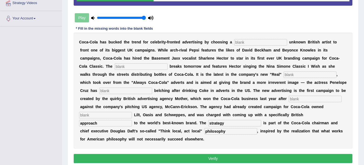
type input "approach"
click at [112, 117] on input "text" at bounding box center [105, 115] width 53 height 6
type input "created"
click at [307, 102] on input "text" at bounding box center [315, 99] width 53 height 6
type input "pitching"
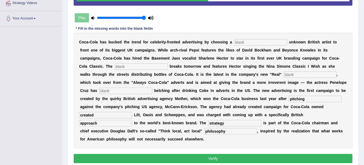
click at [132, 91] on input "text" at bounding box center [125, 91] width 53 height 6
type input "appeared"
click at [288, 75] on input "text" at bounding box center [310, 74] width 53 height 6
type input "campaign"
click at [124, 67] on input "text" at bounding box center [141, 66] width 53 height 6
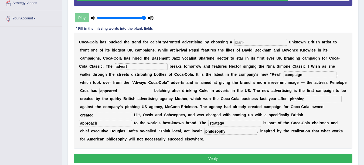
type input "advert"
click at [260, 42] on input "text" at bounding box center [260, 42] width 53 height 6
type input "virtually"
click at [261, 158] on button "Verify" at bounding box center [213, 158] width 279 height 9
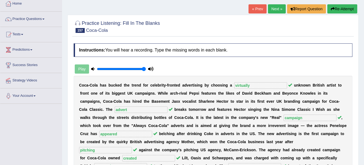
scroll to position [22, 0]
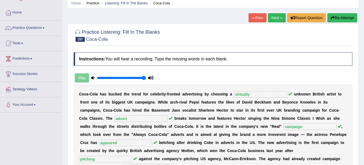
click at [272, 18] on link "Next »" at bounding box center [277, 17] width 18 height 9
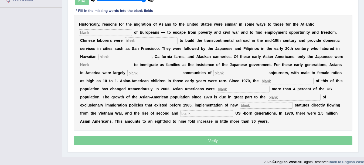
scroll to position [126, 0]
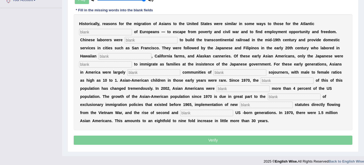
click at [104, 32] on input "text" at bounding box center [105, 32] width 53 height 6
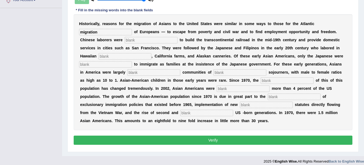
type input "migration"
click at [146, 40] on input "text" at bounding box center [151, 40] width 53 height 6
type input "recruited"
click at [140, 56] on input "text" at bounding box center [124, 56] width 53 height 6
type input "plentation"
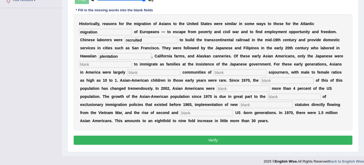
click at [110, 68] on div "H i s t o r i c a l l y , r e a s o n s f o r t h e m i g r a t i o n o f A s i…" at bounding box center [213, 72] width 279 height 116
click at [110, 66] on input "text" at bounding box center [105, 64] width 53 height 6
type input "allowed"
click at [142, 73] on input "text" at bounding box center [153, 72] width 53 height 6
type input "bachelor"
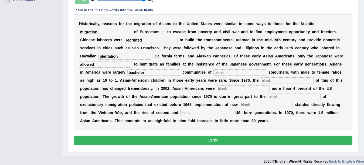
click at [221, 71] on input "text" at bounding box center [239, 72] width 53 height 6
type input "temporary"
click at [294, 82] on input "text" at bounding box center [287, 80] width 53 height 6
type input "demography"
click at [257, 89] on input "text" at bounding box center [243, 89] width 53 height 6
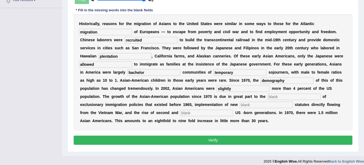
type input "slightly"
click at [286, 96] on input "text" at bounding box center [294, 97] width 53 height 6
type input "elemina"
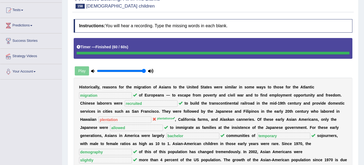
scroll to position [26, 0]
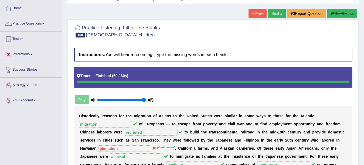
click at [275, 13] on link "Next »" at bounding box center [277, 13] width 18 height 9
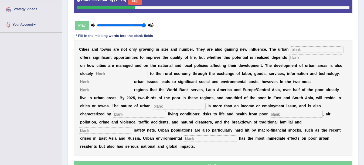
scroll to position [110, 0]
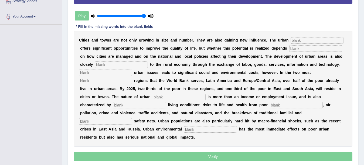
click at [197, 129] on input "text" at bounding box center [210, 129] width 53 height 6
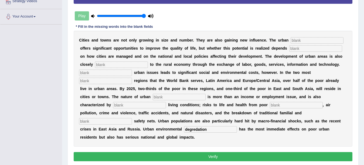
type input "degredation"
click at [125, 123] on input "text" at bounding box center [105, 121] width 53 height 6
type input "community"
click at [298, 106] on input "text" at bounding box center [296, 105] width 53 height 6
type input "squalt"
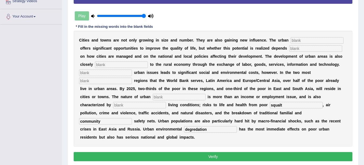
click at [155, 106] on input "text" at bounding box center [139, 105] width 53 height 6
type input "powerty"
click at [166, 96] on input "text" at bounding box center [179, 97] width 53 height 6
type input "urbanised"
click at [121, 81] on input "text" at bounding box center [105, 81] width 53 height 6
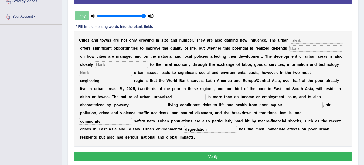
type input "Neglecting"
click at [113, 73] on input "text" at bounding box center [105, 73] width 53 height 6
type input "linked"
click at [114, 64] on input "text" at bounding box center [121, 65] width 53 height 6
type input "critically"
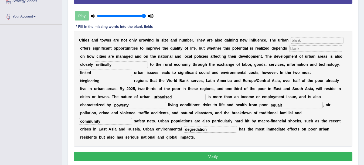
click at [340, 49] on input "text" at bounding box center [315, 48] width 53 height 6
click at [326, 41] on input "text" at bounding box center [317, 40] width 53 height 6
type input "transation"
click at [323, 49] on input "text" at bounding box center [315, 48] width 53 height 6
type input "cr"
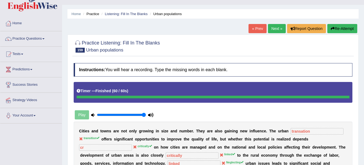
scroll to position [22, 0]
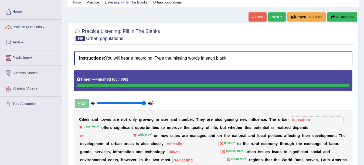
click at [272, 17] on link "Next »" at bounding box center [277, 16] width 18 height 9
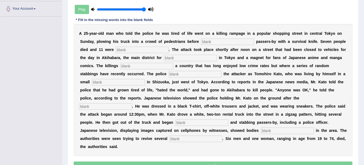
scroll to position [119, 0]
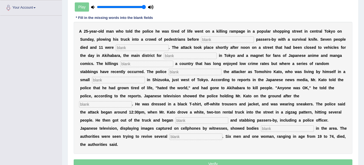
click at [214, 135] on input "text" at bounding box center [195, 137] width 53 height 6
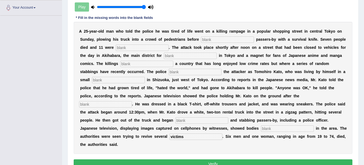
type input "victims"
click at [216, 40] on input "text" at bounding box center [227, 39] width 53 height 6
type input "stapping"
click at [147, 50] on input "text" at bounding box center [142, 48] width 53 height 6
type input "injured"
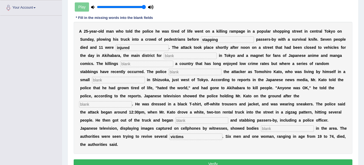
click at [178, 56] on input "text" at bounding box center [190, 56] width 53 height 6
type input "electronic"
click at [162, 64] on input "text" at bounding box center [146, 64] width 53 height 6
type input "stand"
click at [195, 74] on input "text" at bounding box center [195, 72] width 53 height 6
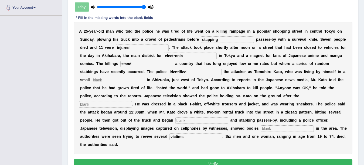
type input "identified"
click at [122, 80] on input "text" at bounding box center [118, 80] width 53 height 6
type input "apartment"
click at [99, 104] on input "text" at bounding box center [105, 104] width 53 height 6
type input "attack"
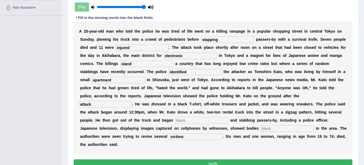
click at [191, 124] on input "text" at bounding box center [201, 120] width 53 height 6
type input "yelling"
click at [292, 130] on input "text" at bounding box center [287, 128] width 53 height 6
type input "scattler"
click at [249, 164] on button "Verify" at bounding box center [213, 163] width 279 height 9
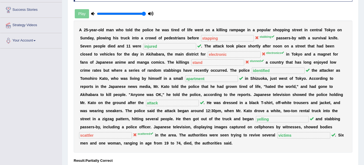
scroll to position [0, 0]
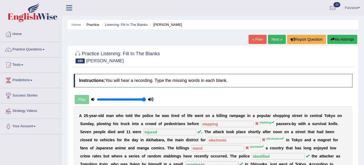
click at [348, 8] on link "Farzana" at bounding box center [352, 7] width 23 height 14
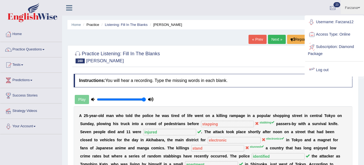
click at [328, 68] on link "Log out" at bounding box center [334, 70] width 58 height 12
